Goal: Task Accomplishment & Management: Manage account settings

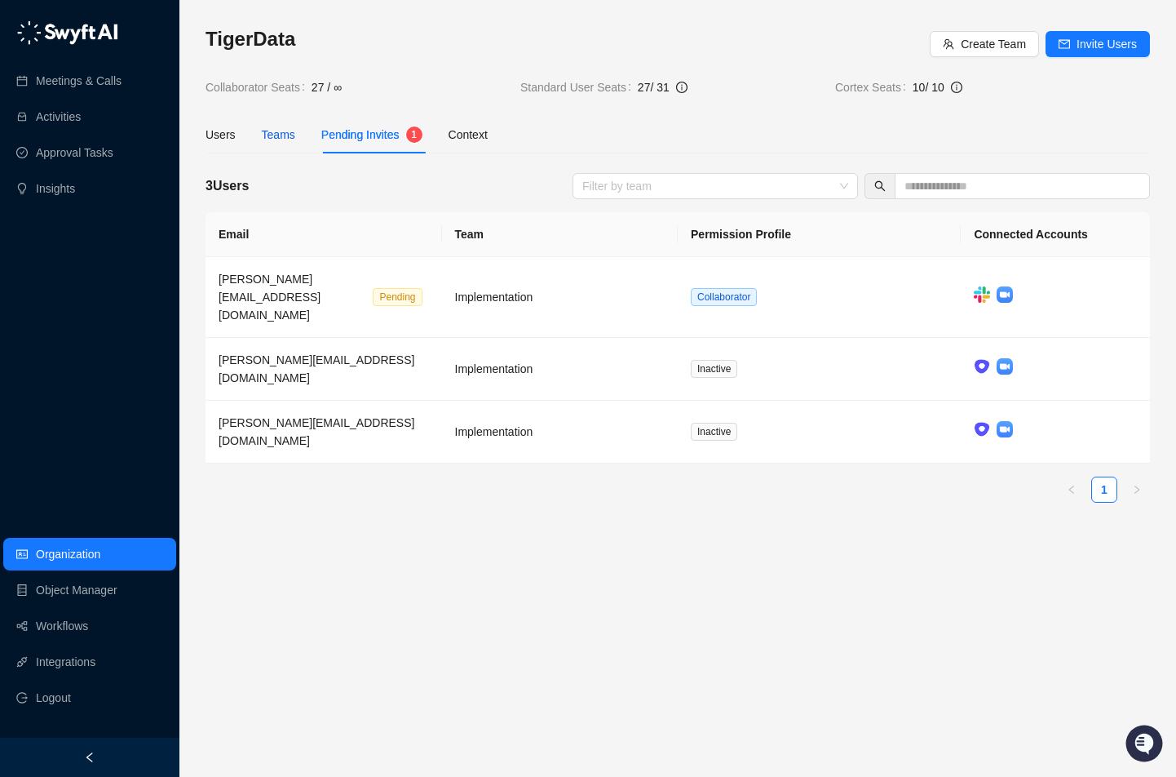
click at [287, 131] on div "Teams" at bounding box center [278, 135] width 33 height 18
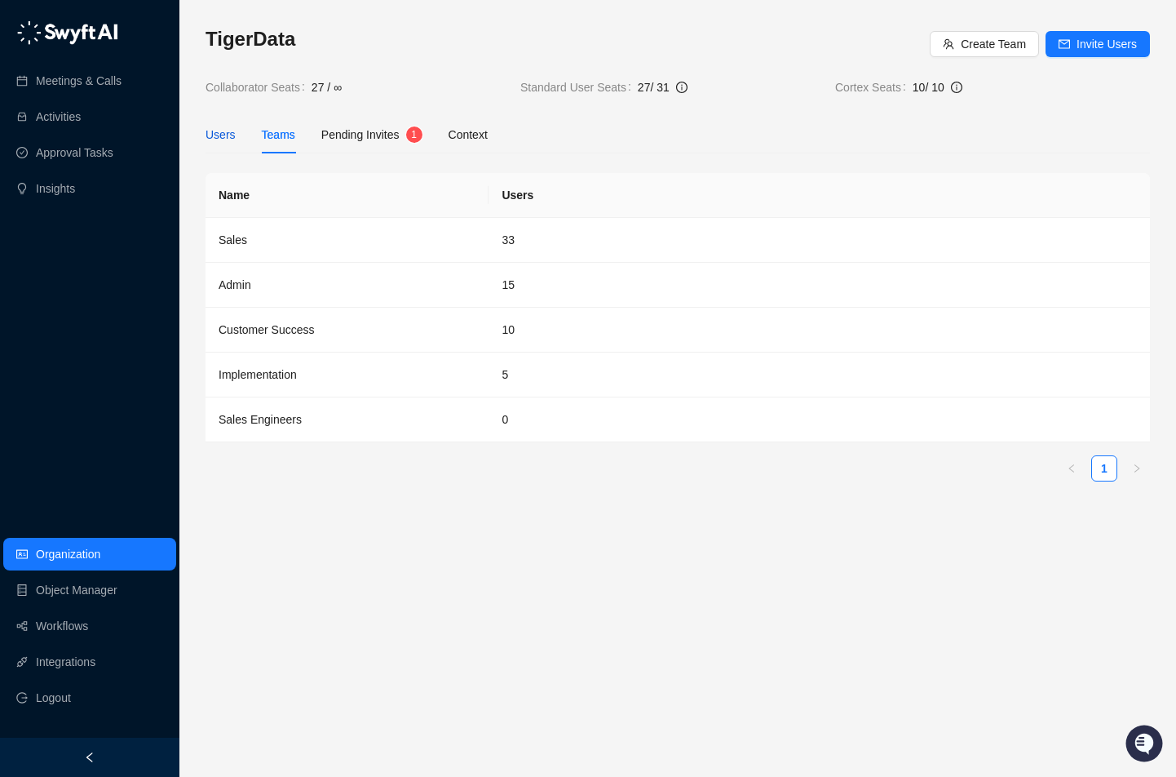
click at [232, 137] on div "Users" at bounding box center [221, 135] width 30 height 18
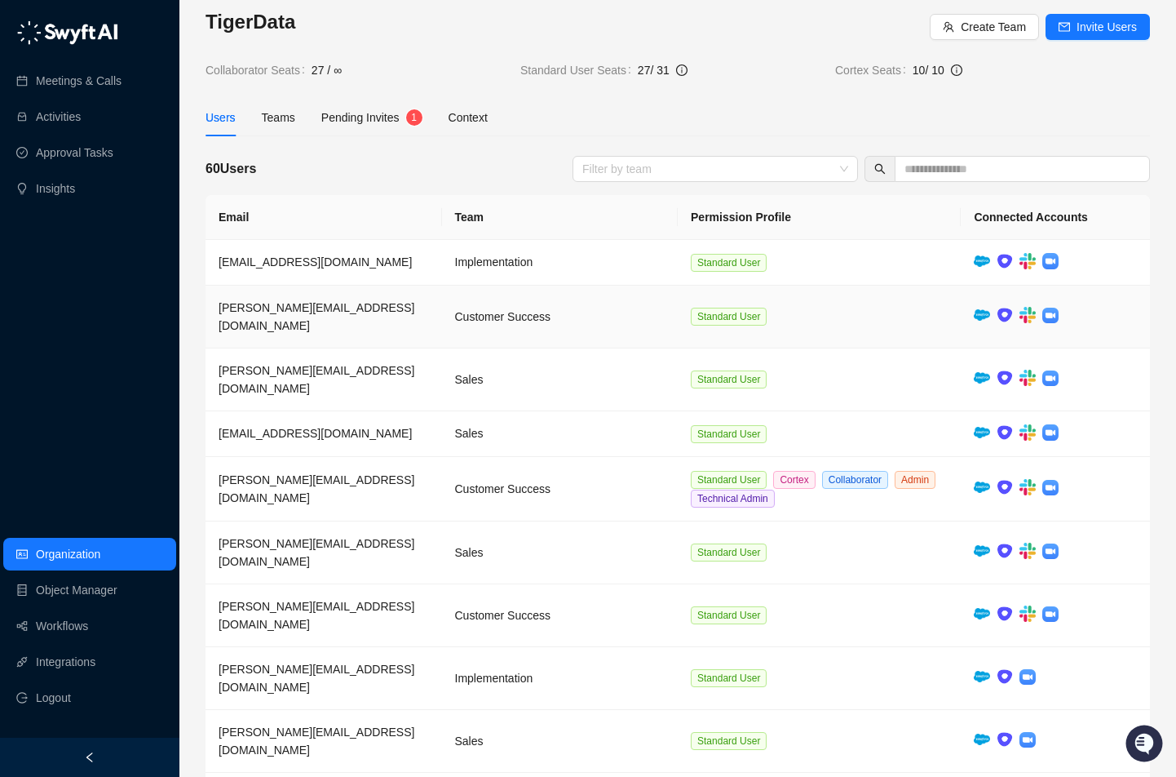
scroll to position [21, 0]
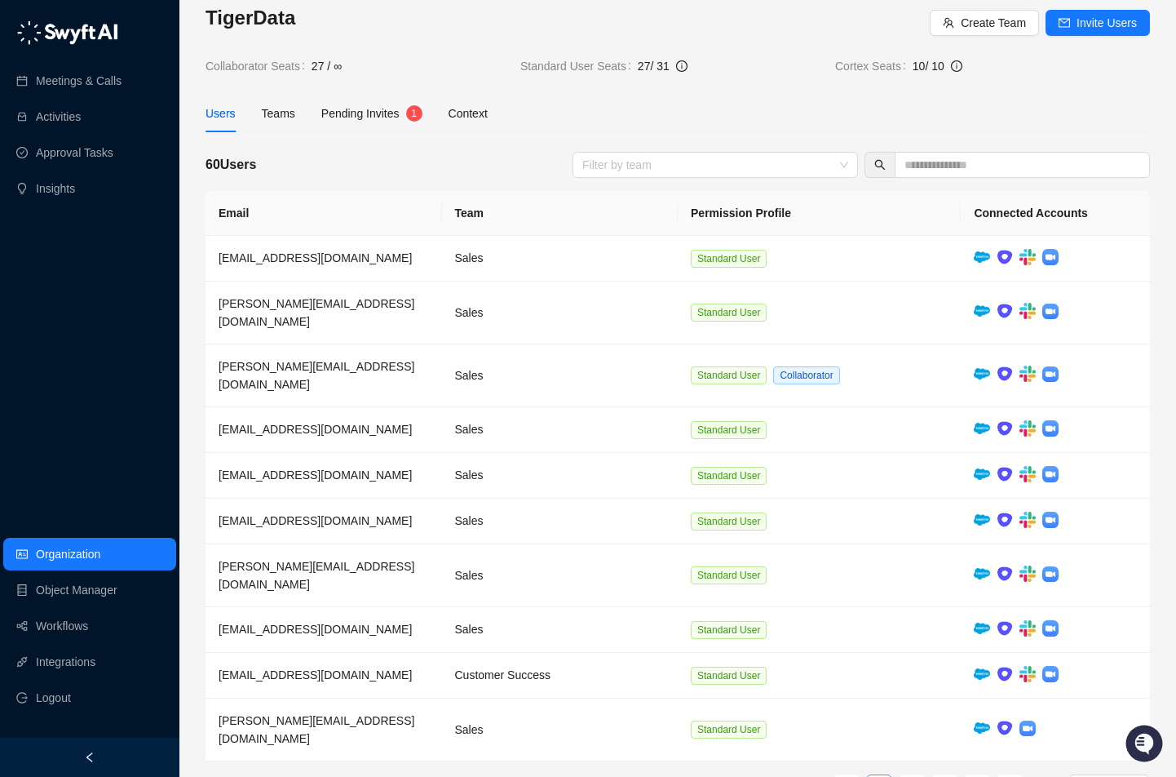
scroll to position [2, 0]
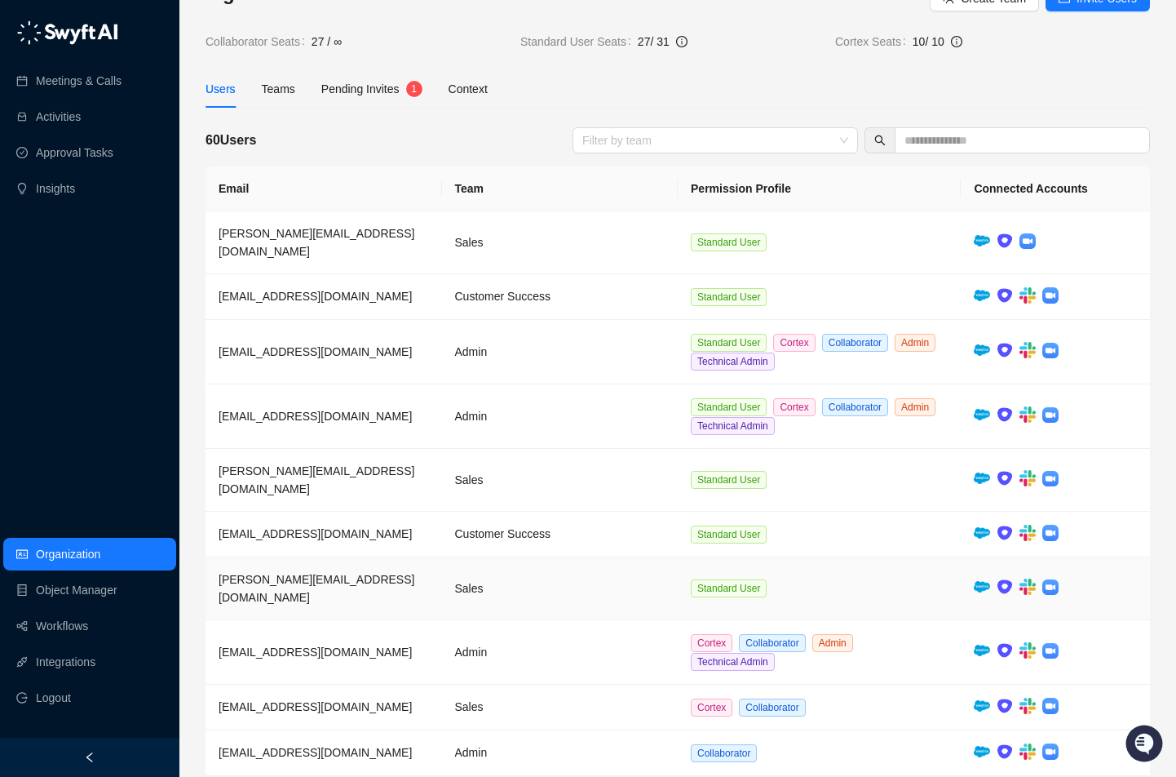
scroll to position [59, 0]
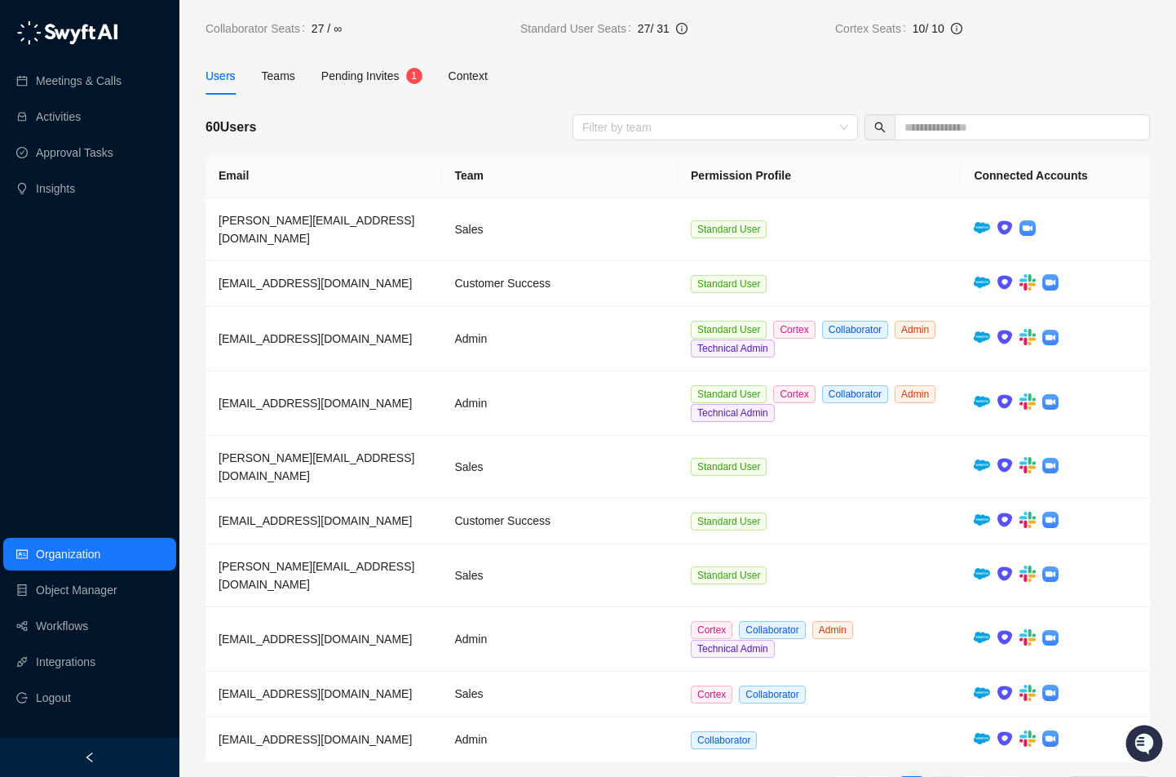
click at [940, 776] on link "4" at bounding box center [944, 789] width 24 height 24
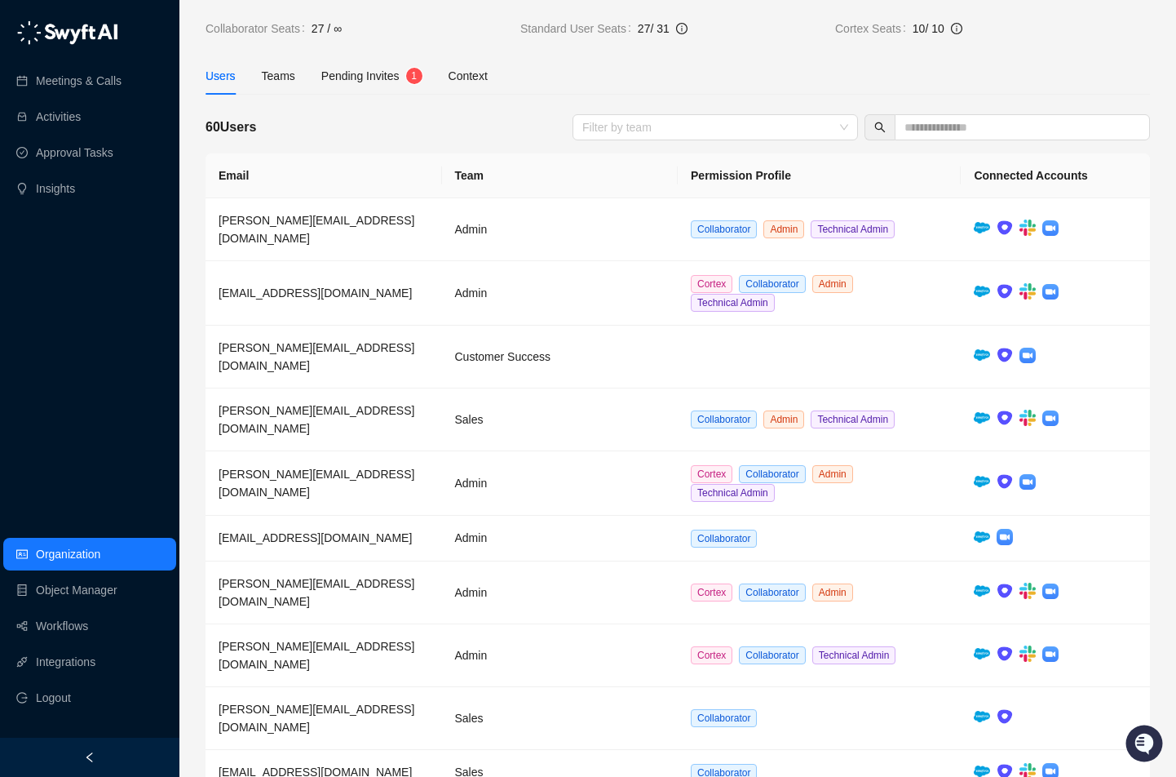
scroll to position [40, 0]
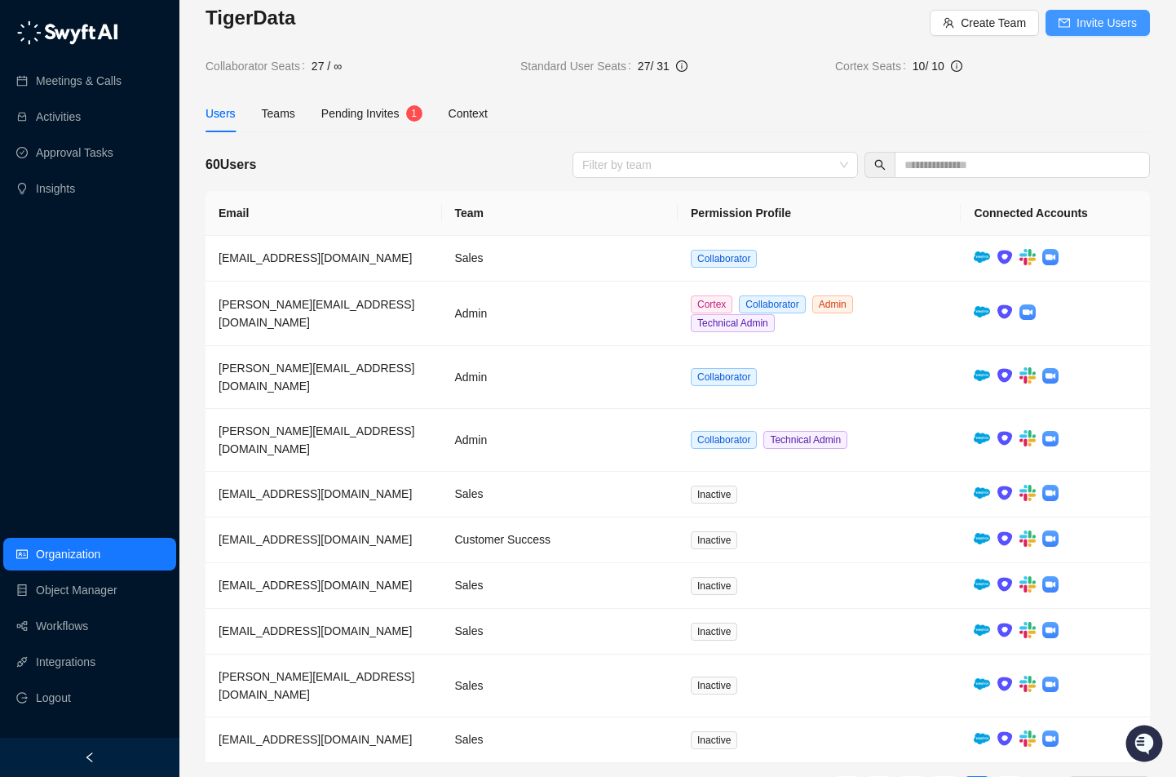
click at [1098, 29] on span "Invite Users" at bounding box center [1107, 23] width 60 height 18
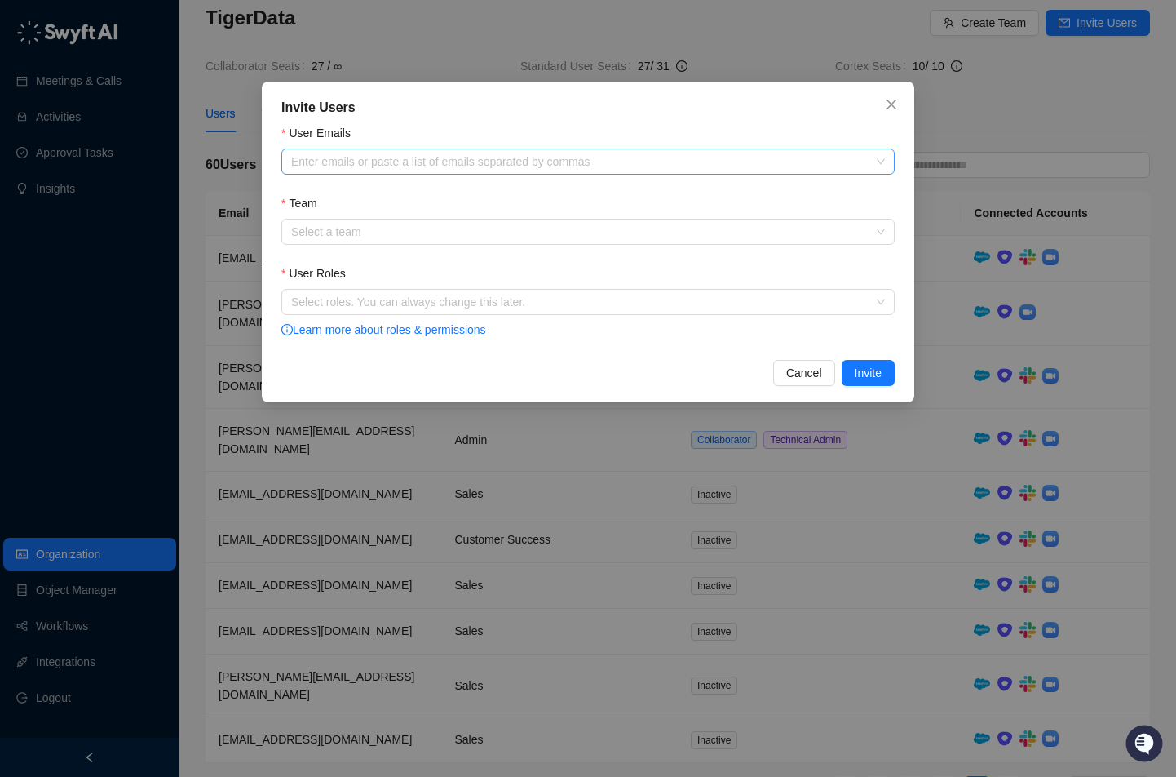
click at [462, 164] on div at bounding box center [580, 162] width 590 height 12
click at [356, 166] on div at bounding box center [580, 162] width 590 height 12
paste input "**********"
type input "**********"
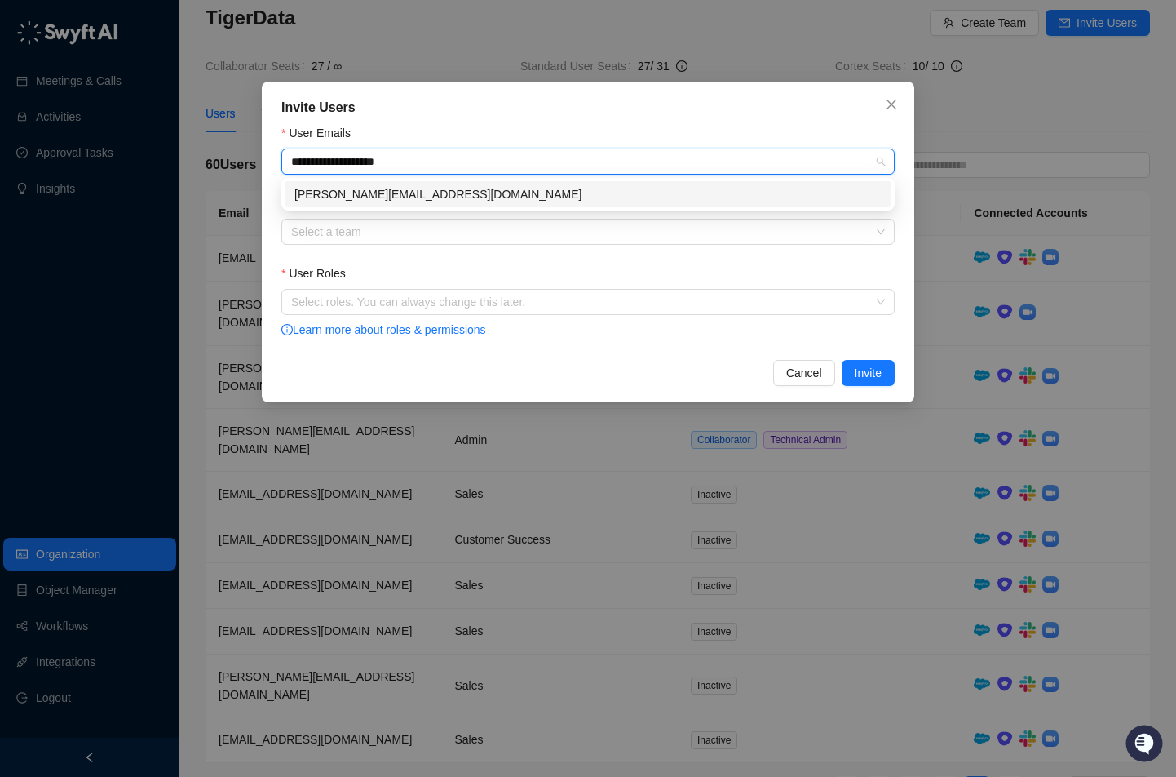
click at [378, 192] on div "[PERSON_NAME][EMAIL_ADDRESS][DOMAIN_NAME]" at bounding box center [587, 194] width 587 height 18
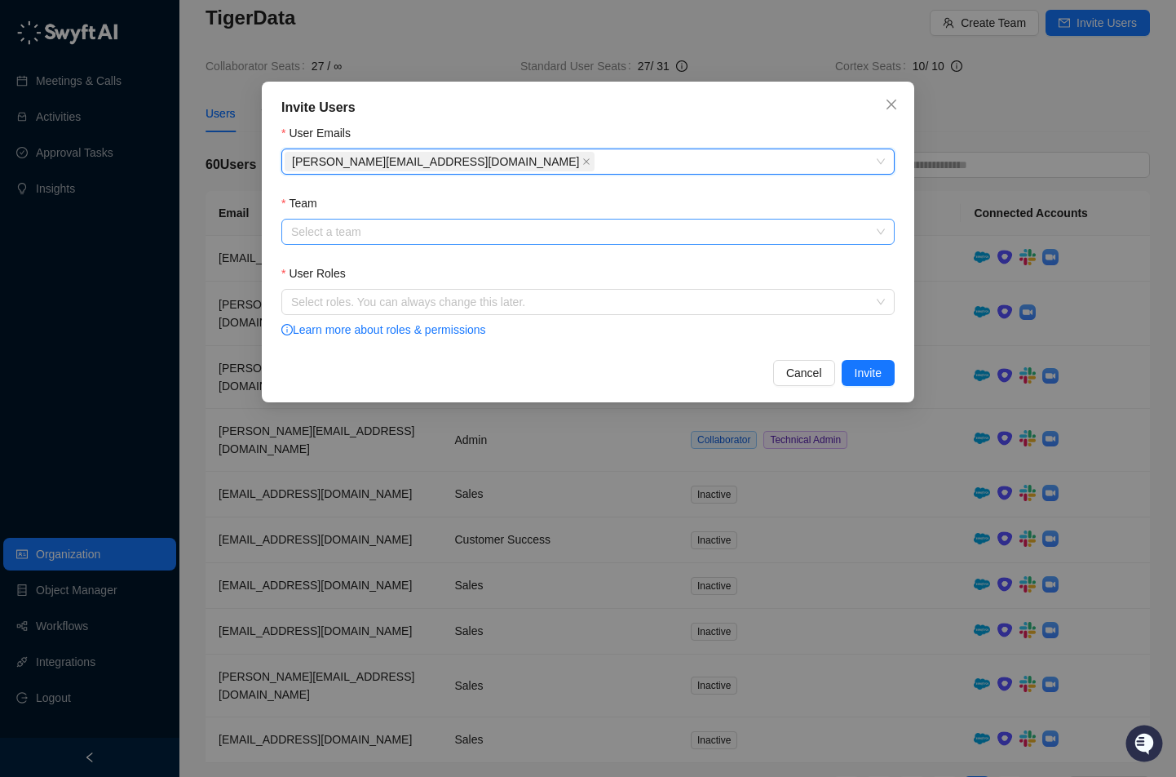
click at [376, 227] on input "Team" at bounding box center [583, 231] width 584 height 24
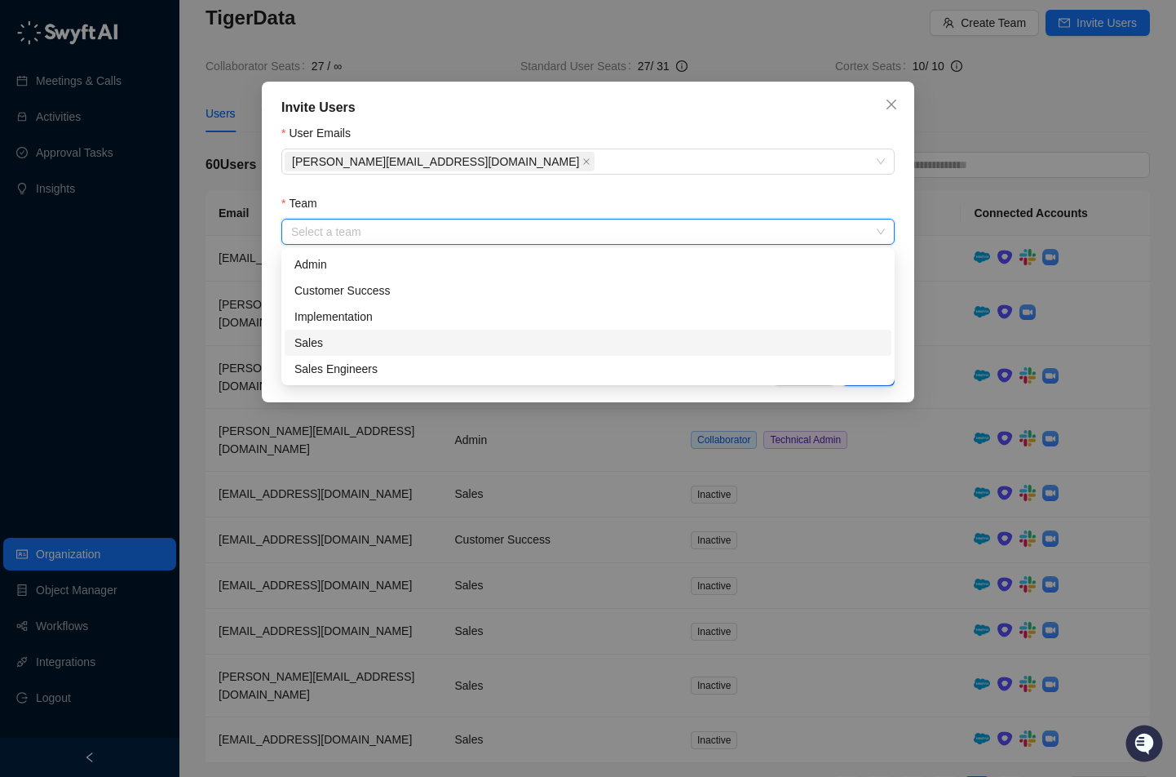
click at [372, 334] on div "Sales" at bounding box center [587, 343] width 587 height 18
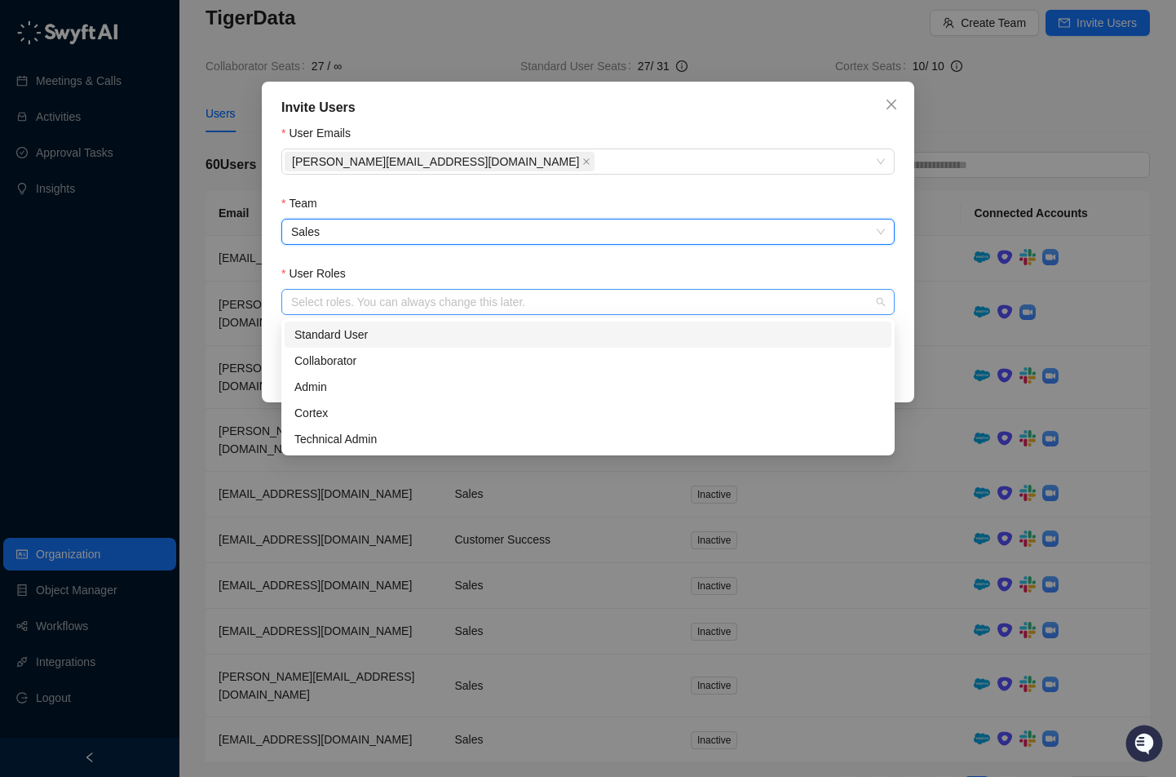
click at [383, 296] on div at bounding box center [580, 302] width 590 height 12
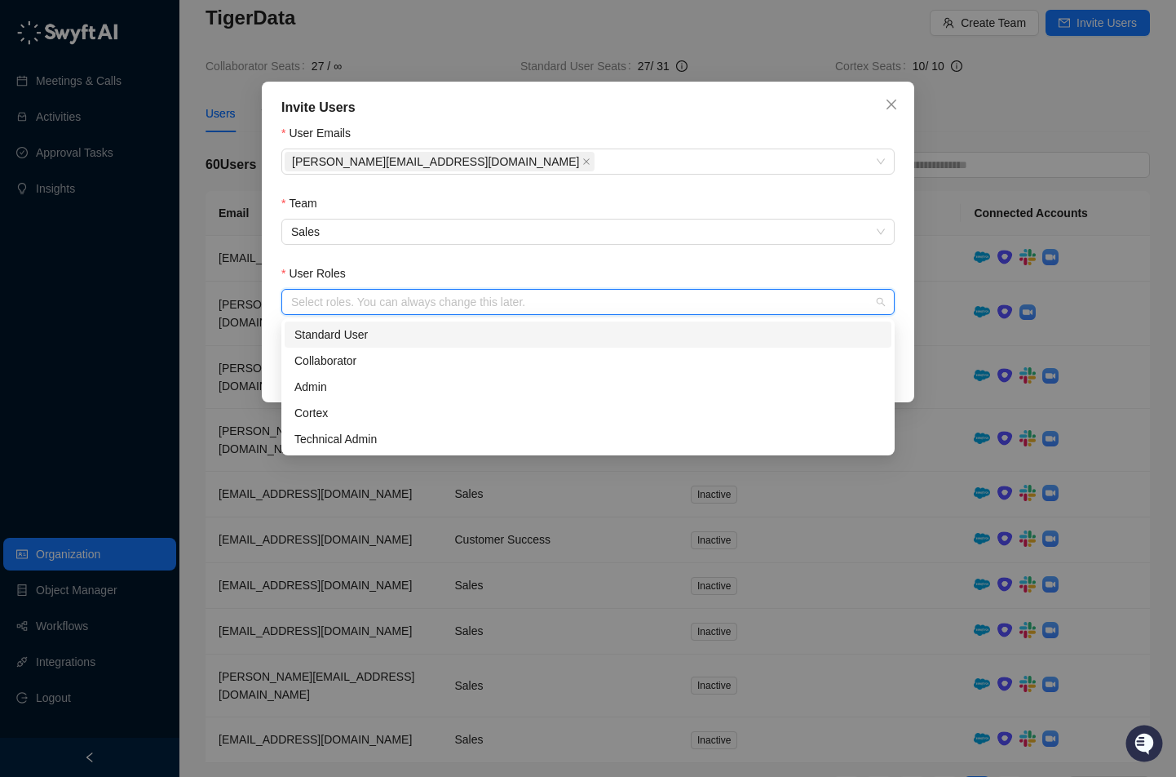
click at [375, 338] on div "Standard User" at bounding box center [587, 334] width 587 height 18
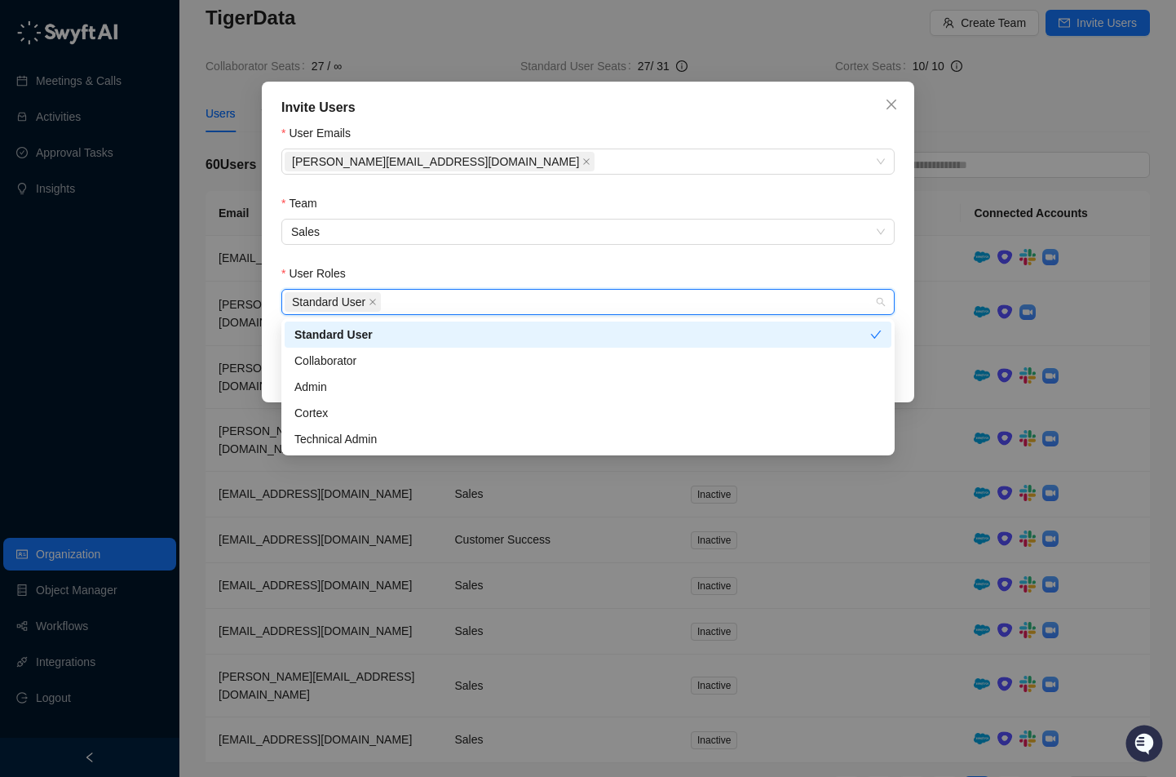
click at [783, 267] on div "User Roles" at bounding box center [587, 276] width 613 height 24
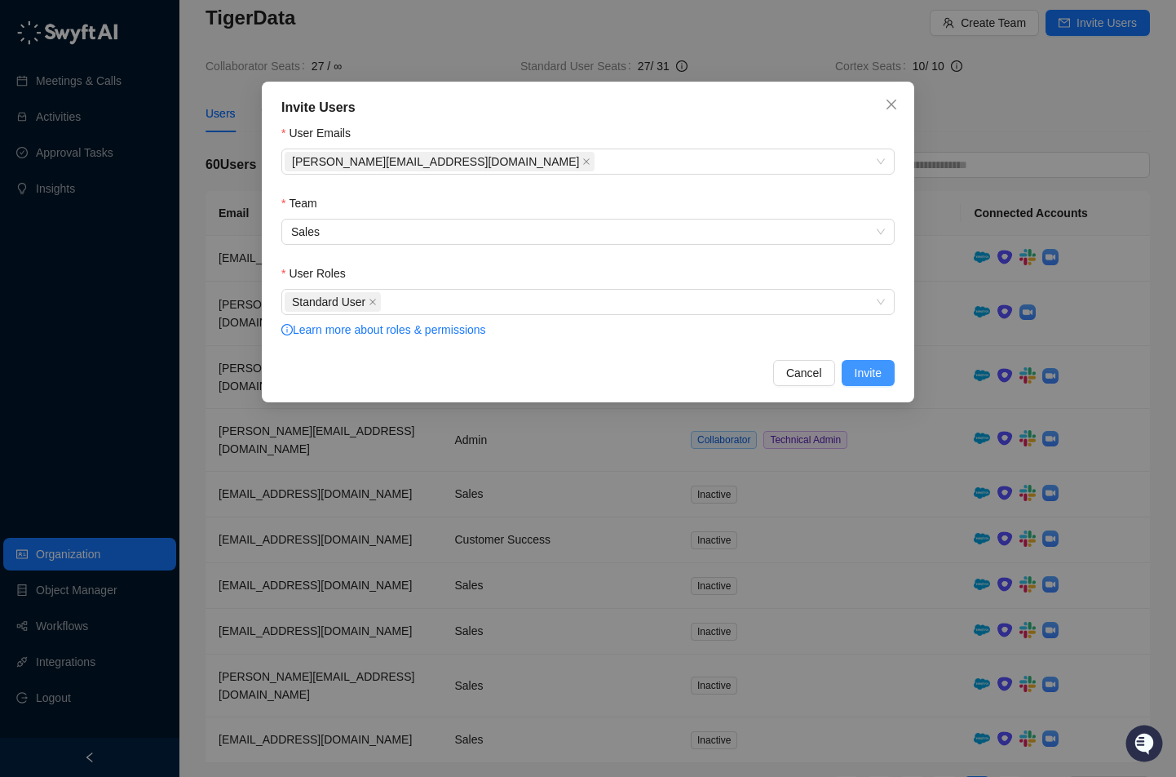
click at [877, 372] on span "Invite" at bounding box center [868, 373] width 27 height 18
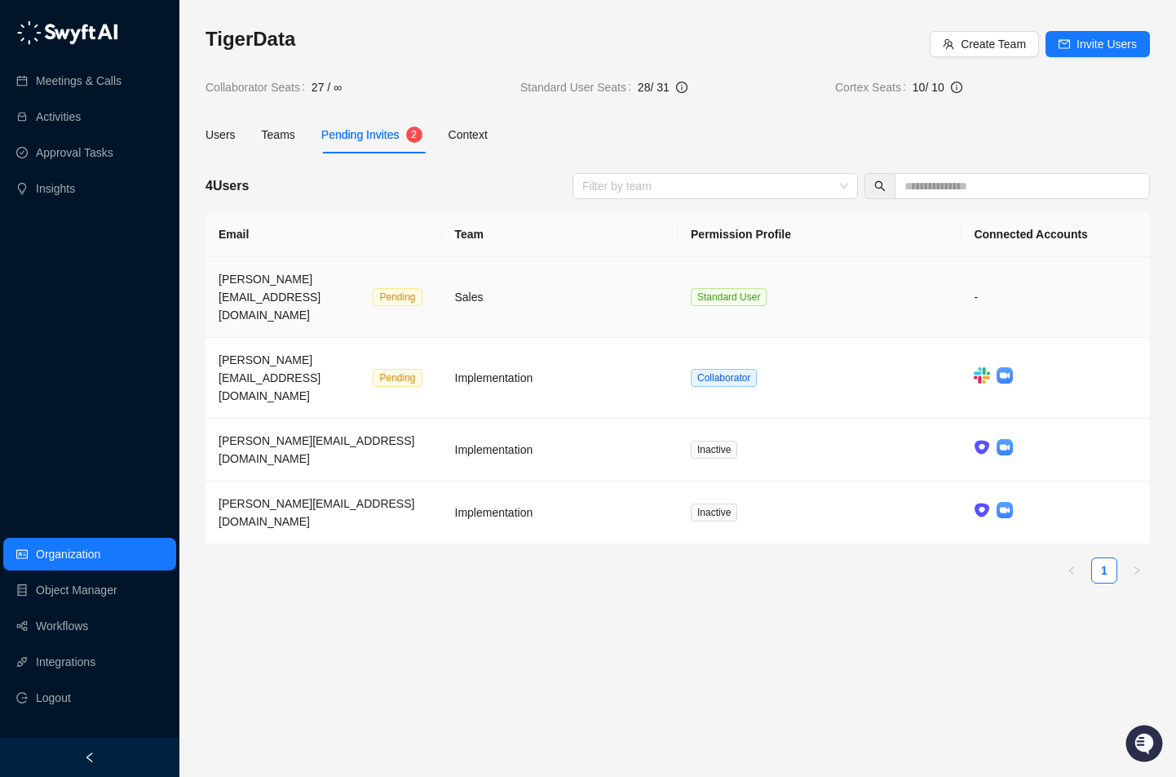
click at [857, 278] on td "Standard User" at bounding box center [819, 297] width 283 height 81
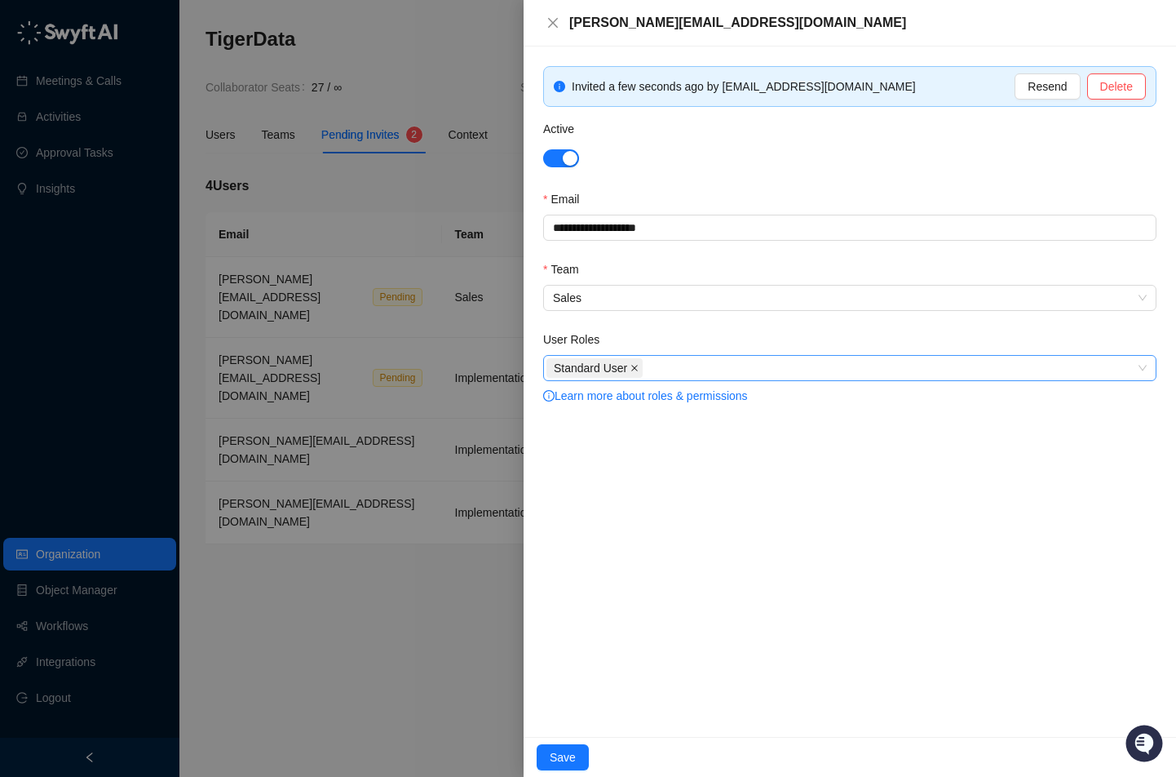
click at [638, 365] on icon "close" at bounding box center [634, 368] width 7 height 7
click at [639, 365] on div at bounding box center [842, 368] width 590 height 12
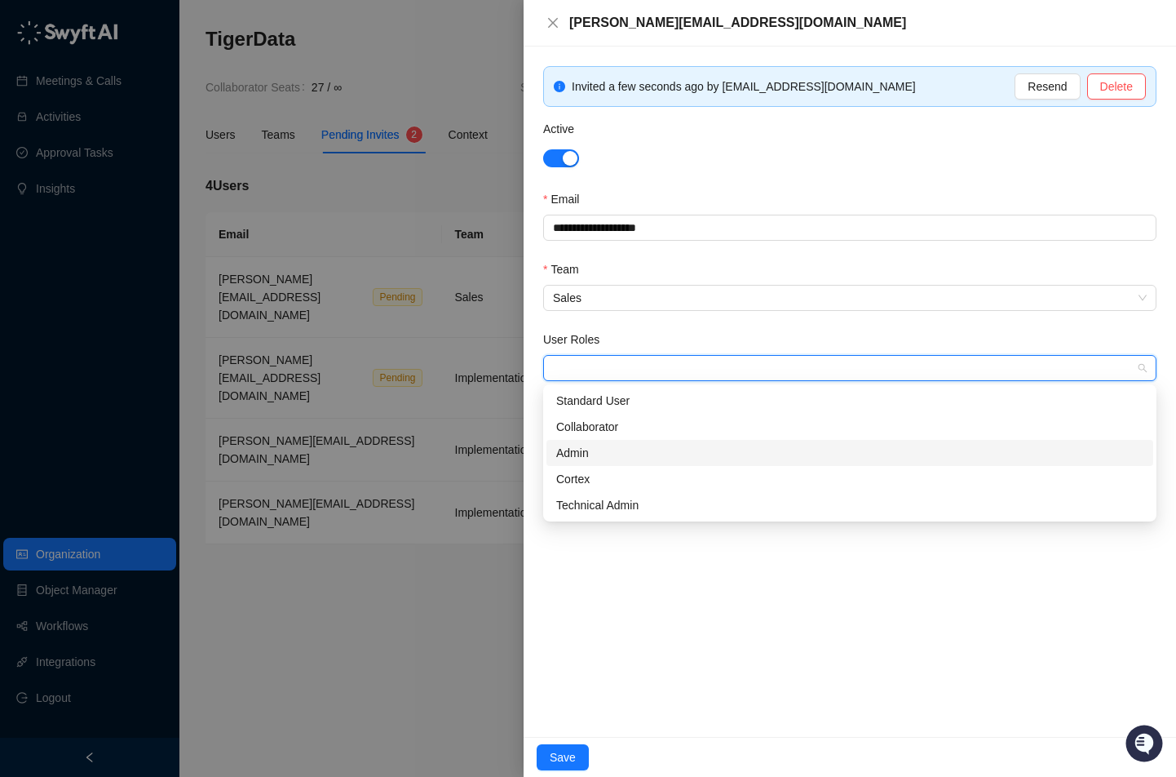
click at [609, 452] on div "Admin" at bounding box center [849, 453] width 587 height 18
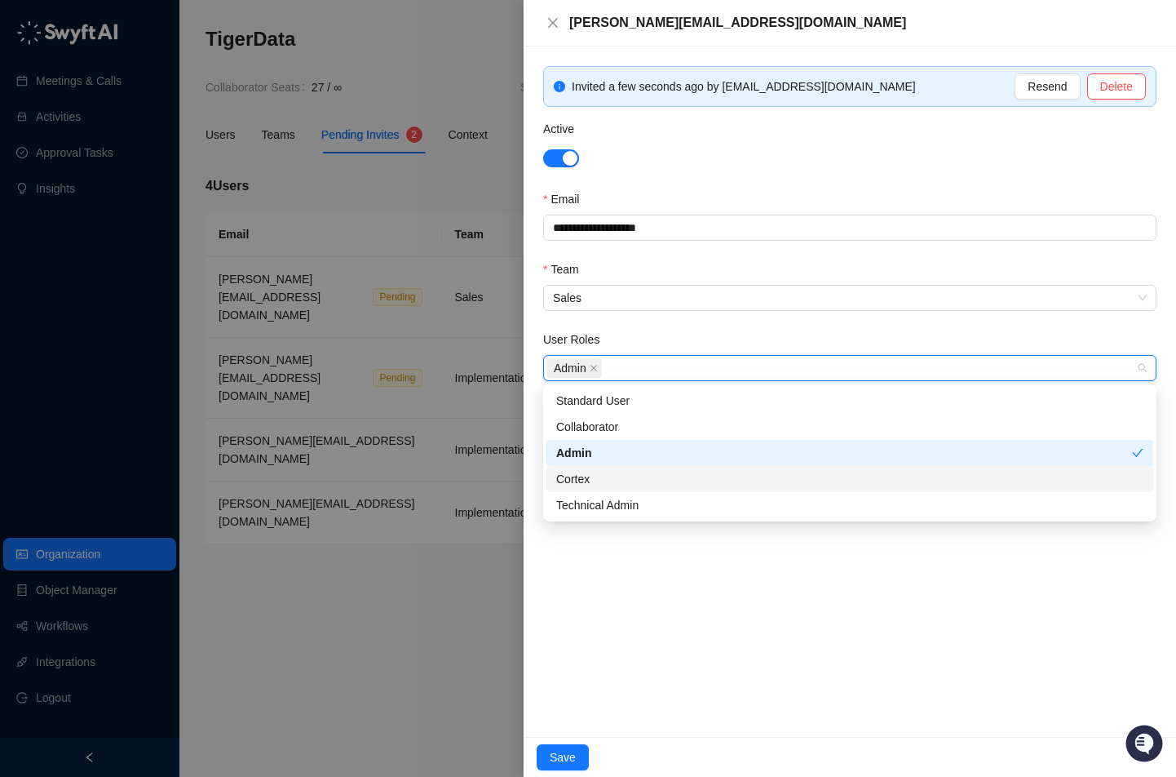
click at [602, 476] on div "Cortex" at bounding box center [849, 479] width 587 height 18
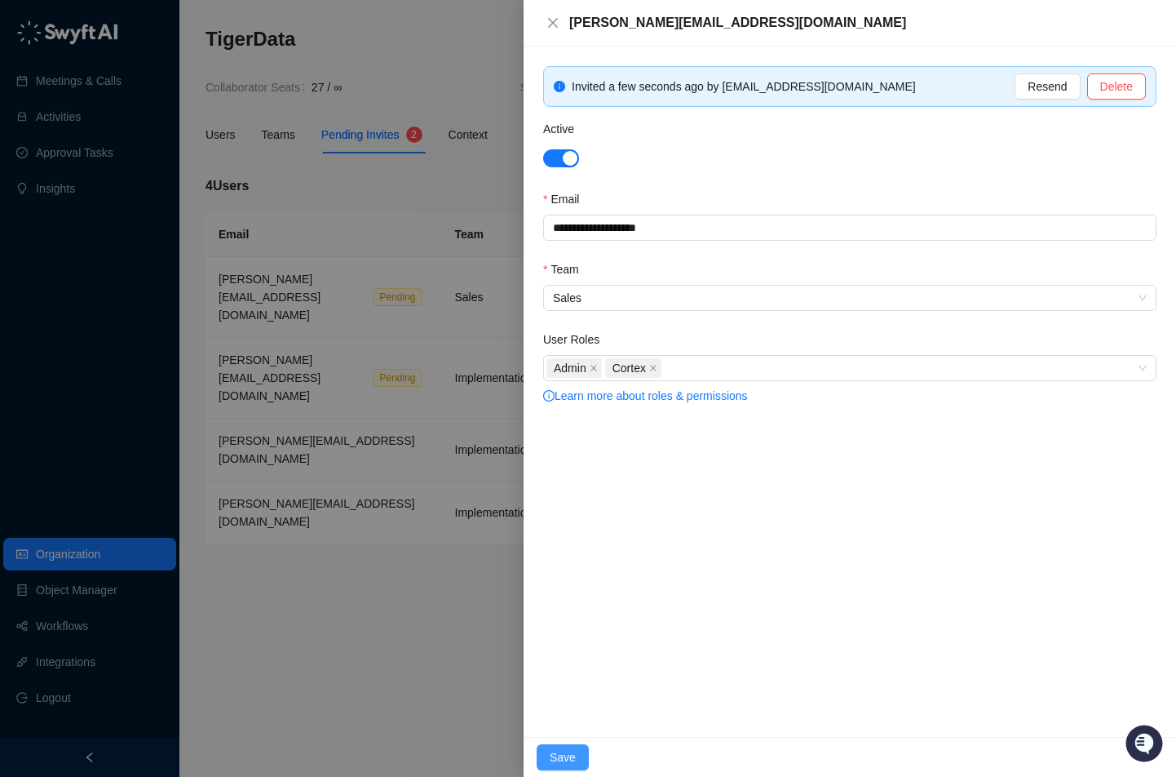
click at [553, 764] on span "Save" at bounding box center [563, 757] width 26 height 18
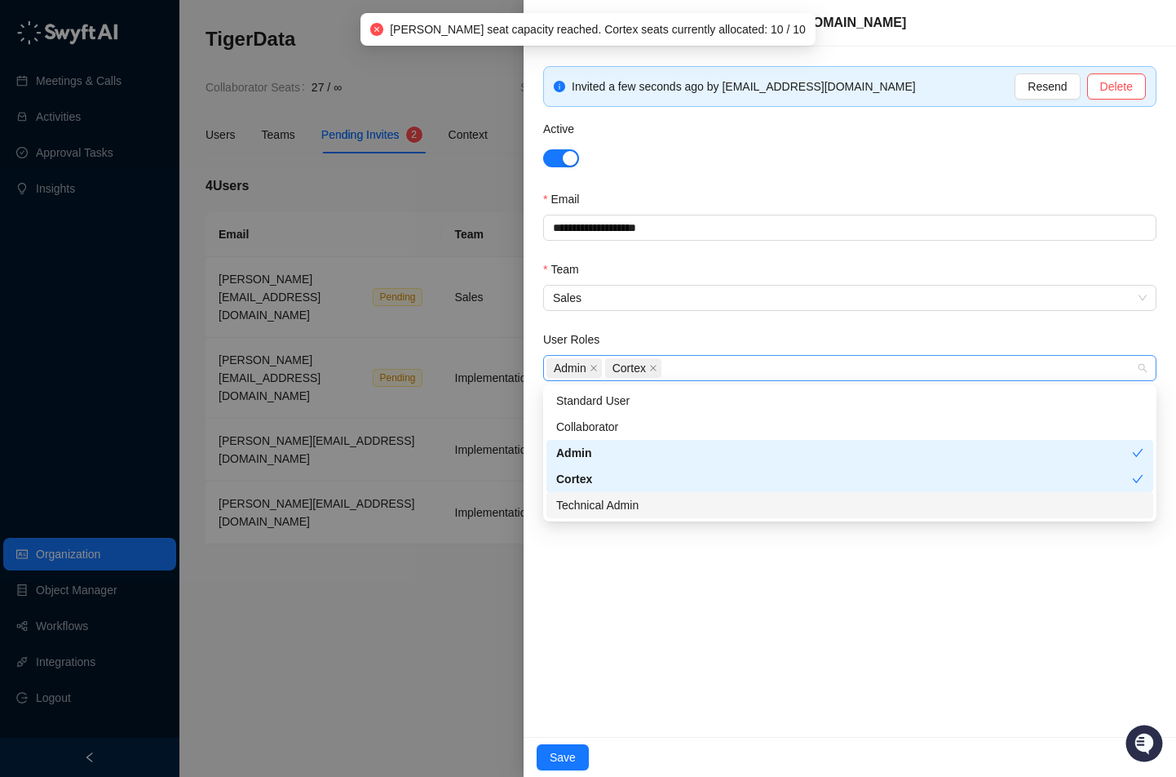
click at [659, 367] on span "Cortex" at bounding box center [633, 368] width 56 height 20
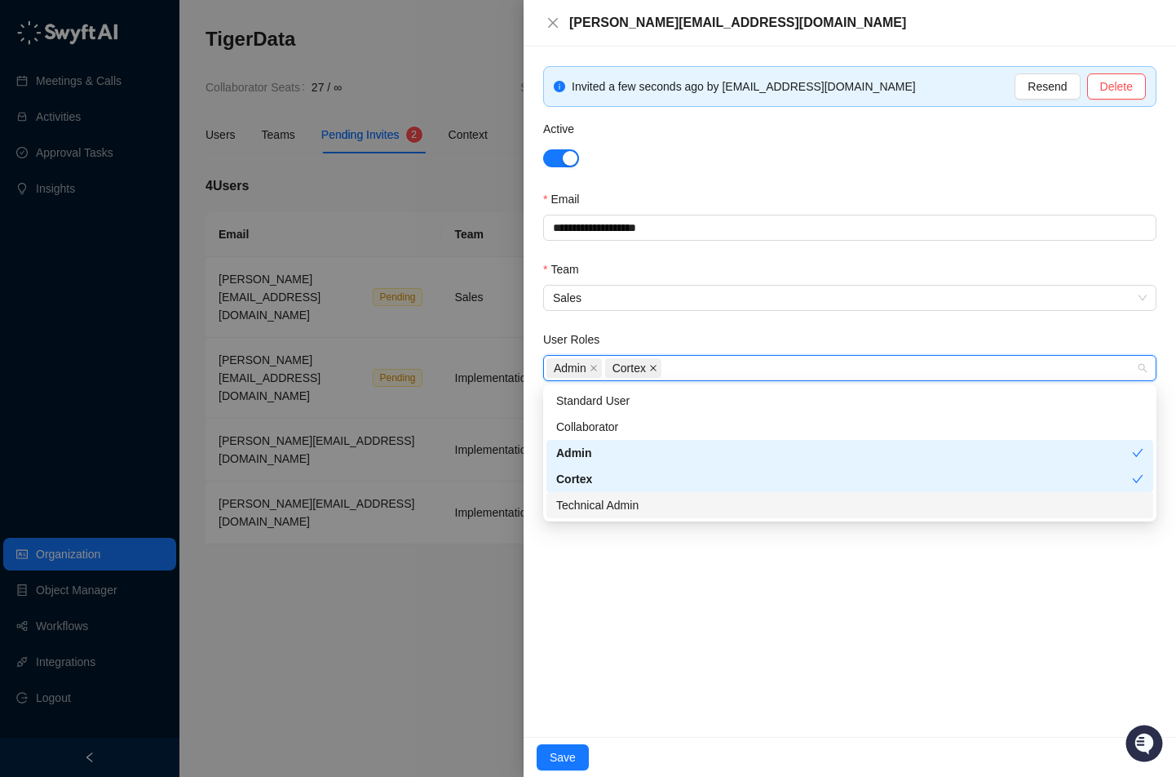
click at [657, 367] on icon "close" at bounding box center [653, 368] width 8 height 8
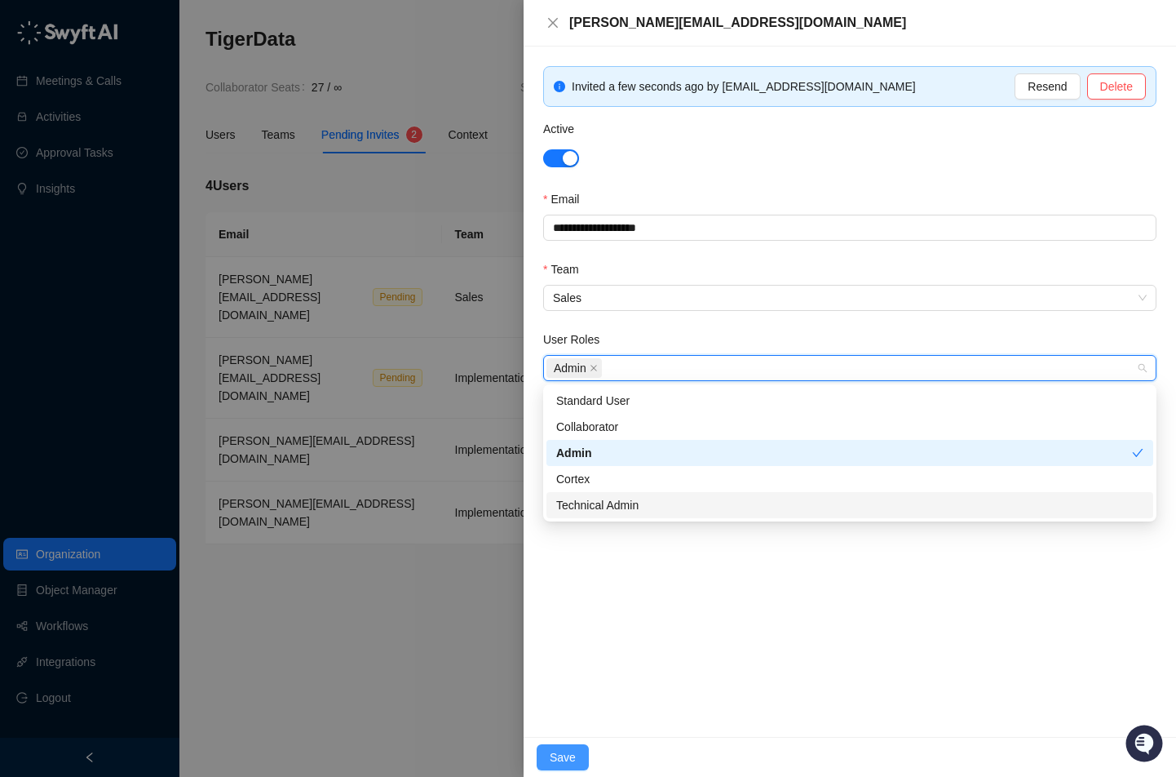
click at [556, 757] on span "Save" at bounding box center [563, 757] width 26 height 18
